Goal: Task Accomplishment & Management: Complete application form

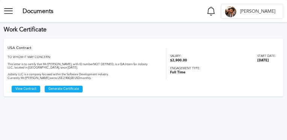
click at [157, 8] on section "Documents Notifications Mark all as seen No notifications to show ... F [PERSON…" at bounding box center [143, 11] width 287 height 23
click at [202, 114] on section "Work Certificate USA Contract View Contract Generate Certificate TO WHOM IT MAY…" at bounding box center [143, 82] width 287 height 118
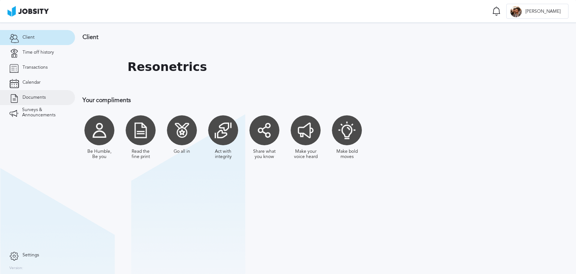
click at [38, 94] on link "Documents" at bounding box center [37, 97] width 75 height 15
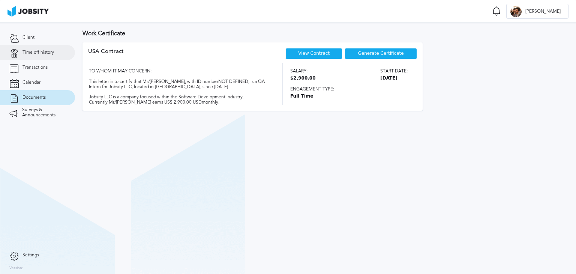
click at [39, 51] on span "Time off history" at bounding box center [39, 52] width 32 height 5
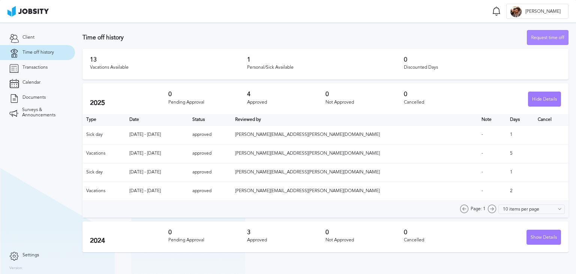
click at [539, 38] on div "Request time off" at bounding box center [548, 37] width 41 height 15
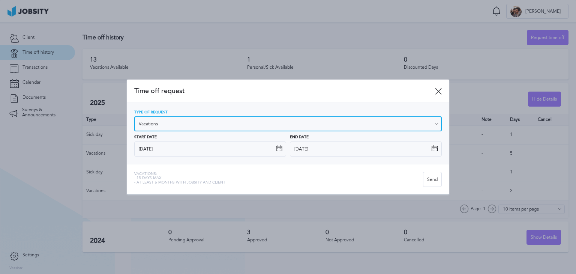
click at [251, 127] on input "Vacations" at bounding box center [288, 123] width 308 height 15
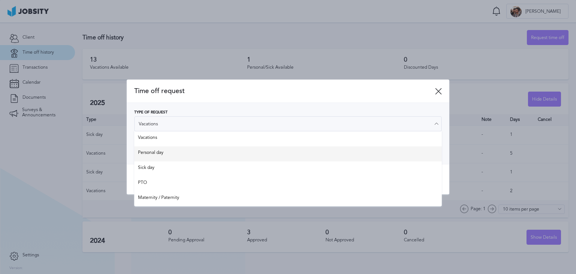
type input "Personal day"
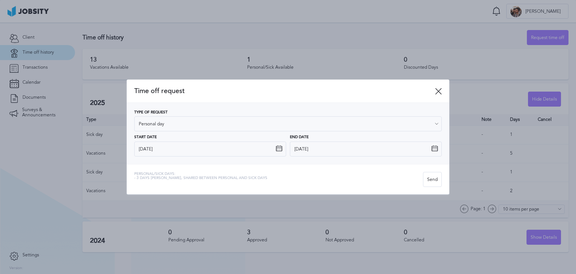
click at [242, 147] on div "Type of Request Personal day Vacations Personal day Sick day PTO Maternity / Pa…" at bounding box center [288, 133] width 308 height 46
click at [281, 149] on icon at bounding box center [279, 148] width 7 height 7
click at [277, 147] on icon at bounding box center [279, 148] width 7 height 7
click at [438, 90] on icon at bounding box center [438, 91] width 7 height 7
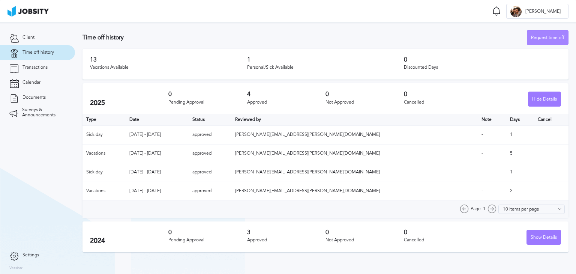
click at [543, 39] on div "Request time off" at bounding box center [548, 37] width 41 height 15
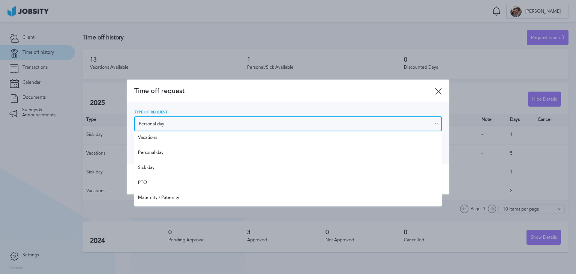
click at [223, 125] on input "Personal day" at bounding box center [288, 123] width 308 height 15
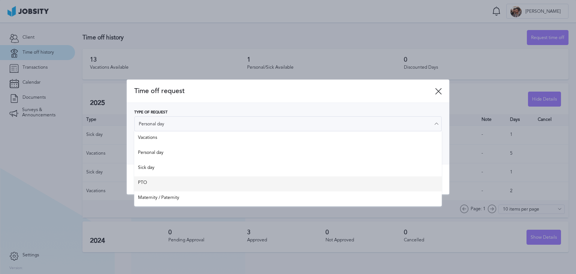
type input "PTO"
click at [203, 184] on div "Time off request Type of Request PTO Vacations Personal day Sick day PTO Matern…" at bounding box center [288, 137] width 323 height 115
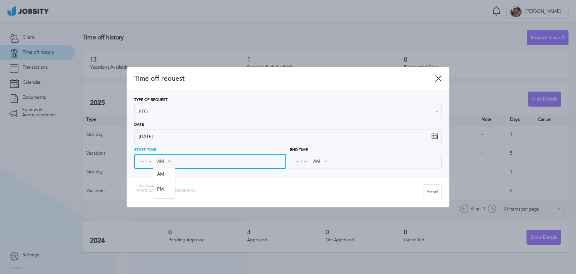
click at [163, 159] on input "AM" at bounding box center [164, 162] width 22 height 14
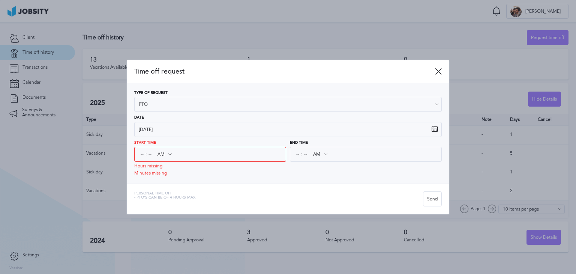
click at [165, 173] on div "Start Time : AM AM PM Hours missing Minutes missing" at bounding box center [210, 158] width 152 height 35
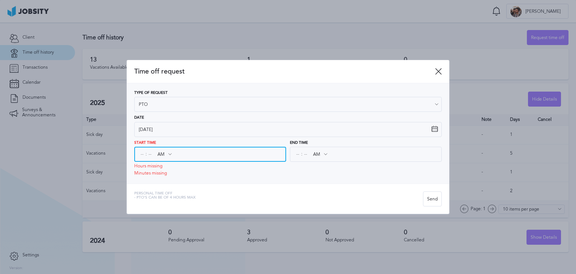
click at [141, 155] on input at bounding box center [142, 154] width 7 height 14
click at [142, 155] on input at bounding box center [142, 154] width 7 height 14
type input "10"
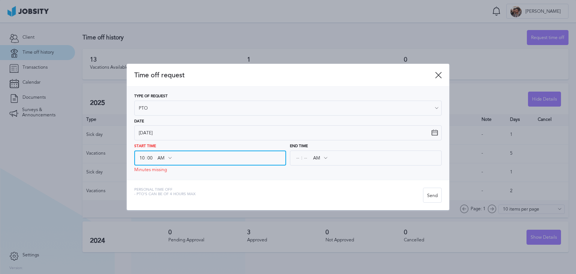
type input "00"
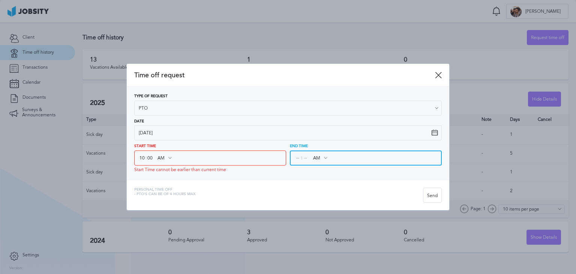
click at [296, 155] on input at bounding box center [298, 158] width 7 height 14
type input "01"
type input "02"
type input "00"
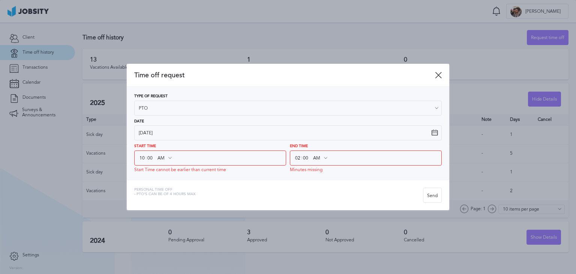
click at [326, 157] on icon at bounding box center [325, 158] width 7 height 7
click at [323, 158] on icon at bounding box center [325, 158] width 7 height 7
click at [315, 156] on input "AM" at bounding box center [320, 158] width 22 height 14
type input "PM"
click at [319, 183] on div "Time off request Type of Request PTO Vacations Personal day Sick day PTO Matern…" at bounding box center [288, 137] width 323 height 147
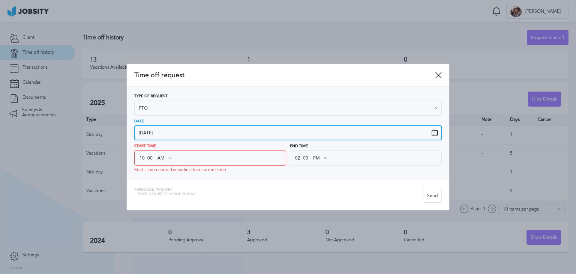
click at [166, 132] on input "[DATE]" at bounding box center [288, 132] width 308 height 15
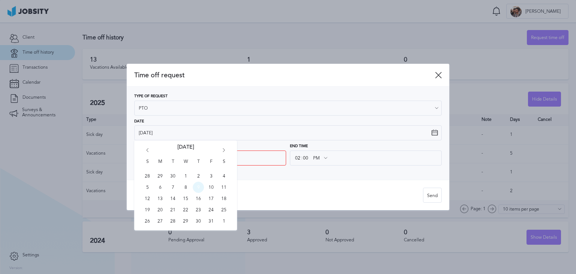
click at [199, 188] on span "9" at bounding box center [198, 187] width 11 height 11
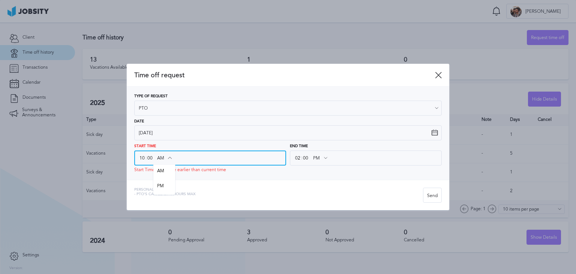
click at [161, 155] on input "AM" at bounding box center [164, 158] width 22 height 14
click at [159, 168] on div "Start Time 10 : 00 AM AM PM Start Time cannot be earlier than current time" at bounding box center [210, 158] width 152 height 28
click at [335, 161] on div "02 : 00 PM AM PM" at bounding box center [366, 157] width 152 height 15
click at [335, 163] on div "02 : 00 PM AM PM" at bounding box center [366, 157] width 152 height 15
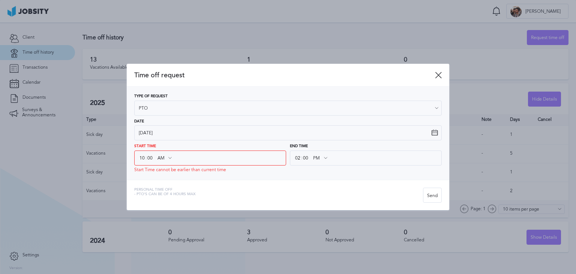
click at [335, 163] on div "02 : 00 PM AM PM" at bounding box center [366, 157] width 152 height 15
click at [298, 157] on input "02" at bounding box center [298, 158] width 7 height 14
type input "02"
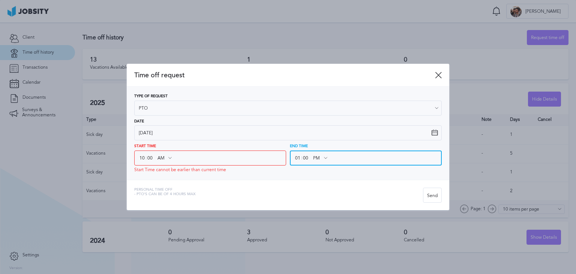
type input "01"
type input "02"
click at [193, 144] on div "Start Time 10 : 00 AM AM PM Start Time cannot be earlier than current time" at bounding box center [210, 158] width 152 height 28
click at [435, 194] on div "Send" at bounding box center [433, 195] width 18 height 15
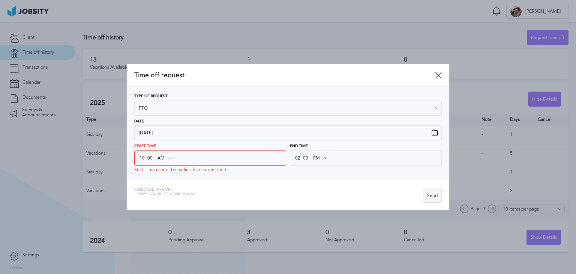
click at [430, 196] on div "Send" at bounding box center [433, 195] width 18 height 15
click at [152, 158] on input "00" at bounding box center [150, 158] width 7 height 14
type input "45"
click at [227, 181] on div "Personal Time Off - PTO's can be of 4 hours [PERSON_NAME]" at bounding box center [288, 195] width 323 height 30
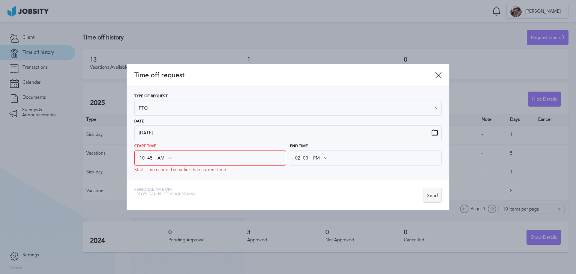
click at [433, 192] on div "Send" at bounding box center [433, 195] width 18 height 15
click at [439, 75] on icon at bounding box center [438, 75] width 7 height 7
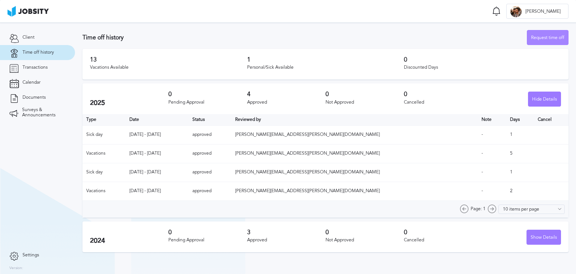
click at [543, 39] on div "Request time off" at bounding box center [548, 37] width 41 height 15
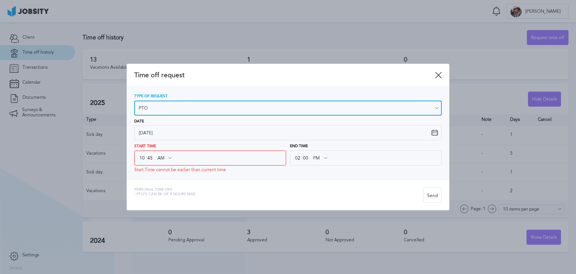
click at [263, 109] on input "PTO" at bounding box center [288, 108] width 308 height 15
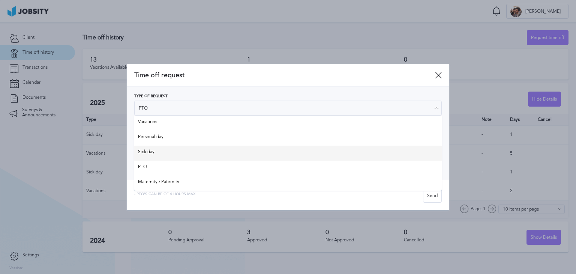
type input "Sick day"
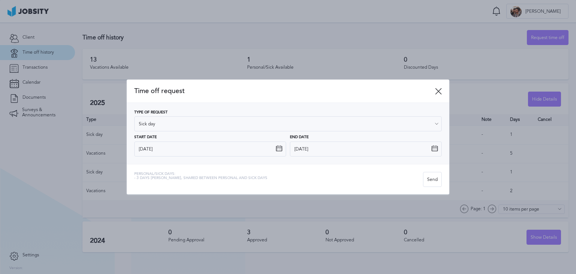
click at [265, 153] on div "Type of Request Sick day Vacations Personal day Sick day PTO Maternity / Patern…" at bounding box center [288, 133] width 308 height 46
click at [435, 93] on icon at bounding box center [438, 91] width 7 height 7
